Goal: Navigation & Orientation: Find specific page/section

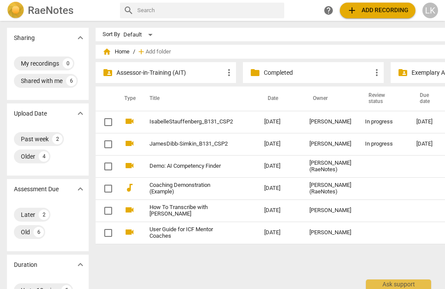
click at [309, 75] on p "Completed" at bounding box center [317, 72] width 107 height 9
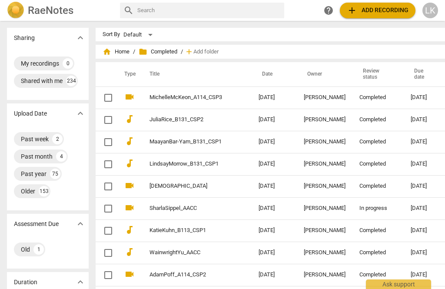
click at [113, 49] on span "home Home" at bounding box center [116, 51] width 27 height 9
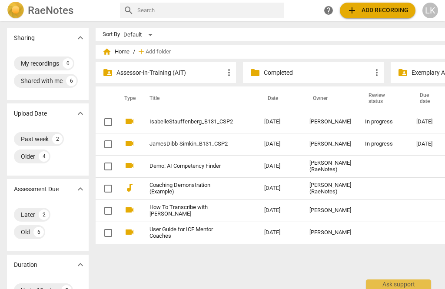
click at [340, 143] on td "[PERSON_NAME]" at bounding box center [331, 144] width 56 height 22
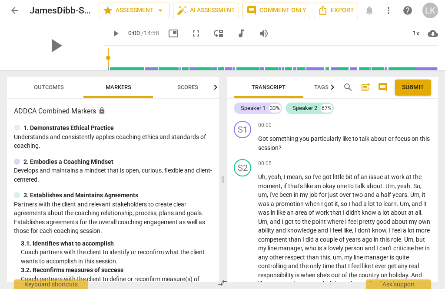
click at [14, 11] on span "arrow_back" at bounding box center [15, 10] width 10 height 10
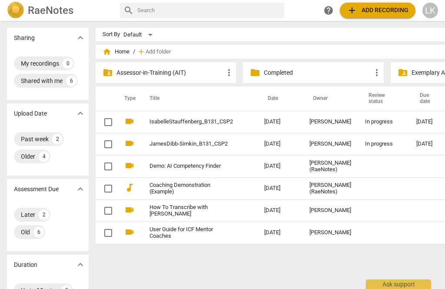
click at [150, 123] on link "IsabelleStauffenberg_B131_CSP2" at bounding box center [191, 122] width 83 height 7
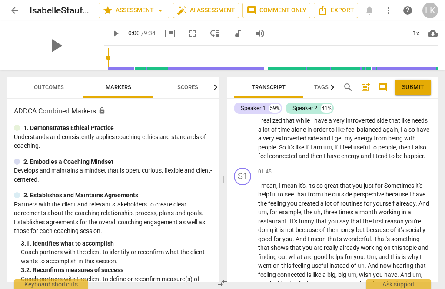
scroll to position [220, 0]
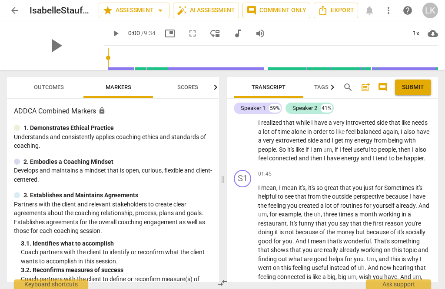
click at [20, 10] on span "arrow_back" at bounding box center [15, 10] width 16 height 10
